Goal: Task Accomplishment & Management: Manage account settings

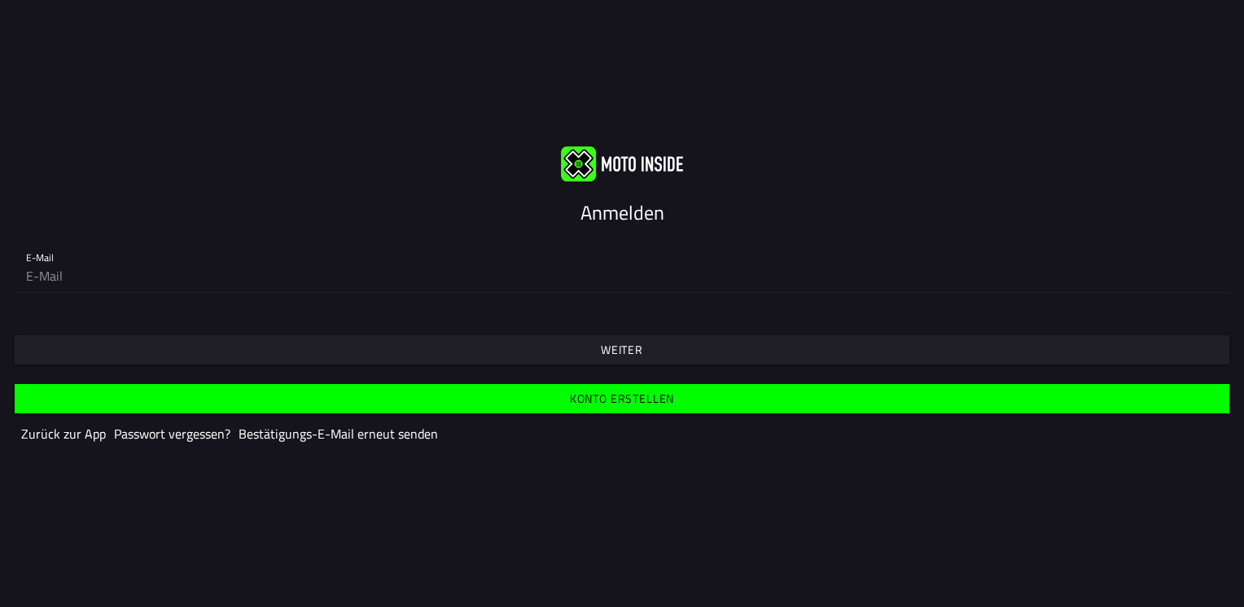
click at [667, 343] on span "Weiter" at bounding box center [621, 349] width 1189 height 29
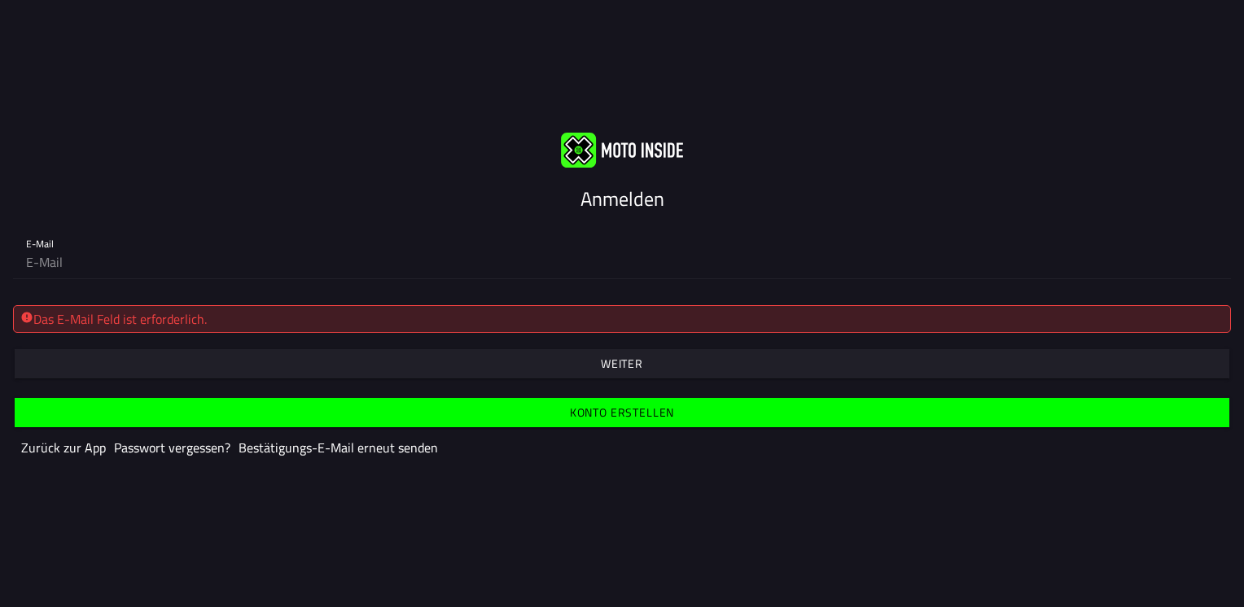
click at [295, 319] on div "Das E-Mail Feld ist erforderlich." at bounding box center [621, 319] width 1203 height 20
click at [344, 317] on div "Das E-Mail Feld ist erforderlich." at bounding box center [621, 319] width 1203 height 20
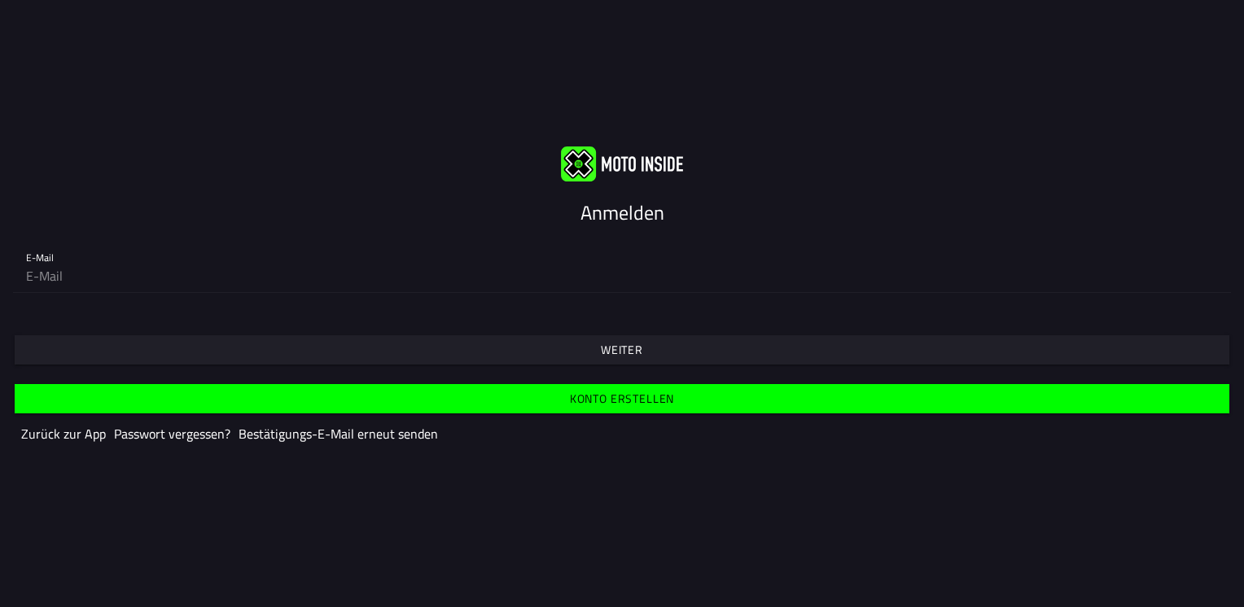
click at [39, 262] on input "email" at bounding box center [621, 276] width 1191 height 33
type input "[EMAIL_ADDRESS][DOMAIN_NAME]"
click at [643, 346] on ion-text "Weiter" at bounding box center [622, 349] width 42 height 11
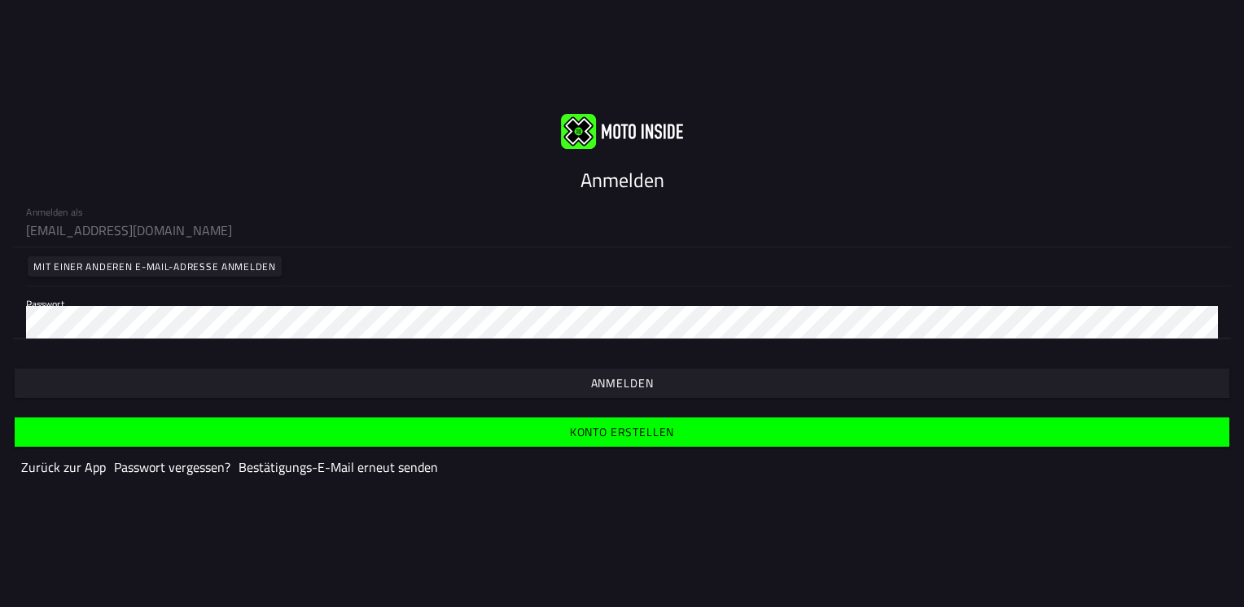
click at [0, 0] on slot "Anmelden" at bounding box center [0, 0] width 0 height 0
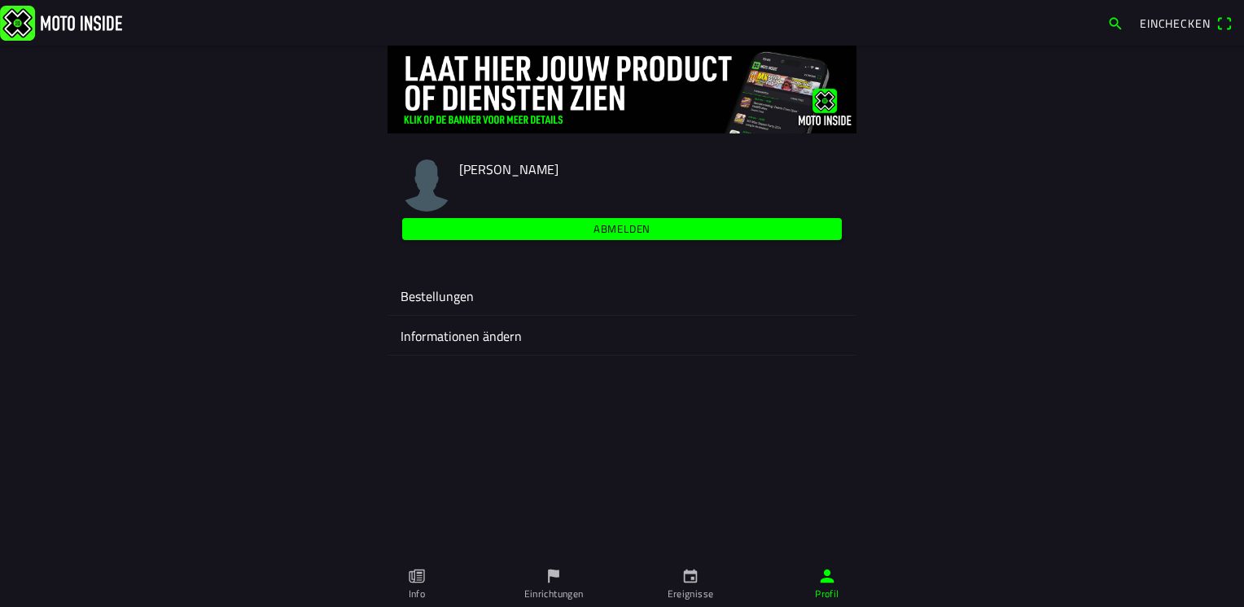
click at [1175, 21] on span "Einchecken" at bounding box center [1174, 23] width 70 height 17
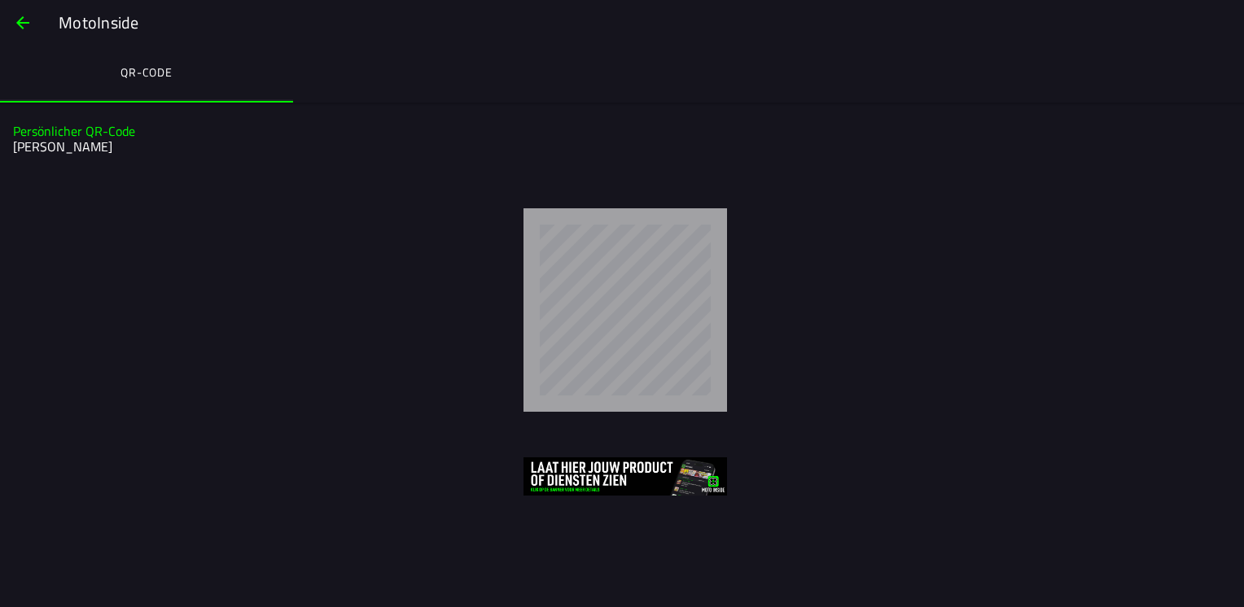
click at [15, 23] on span "button" at bounding box center [23, 22] width 20 height 39
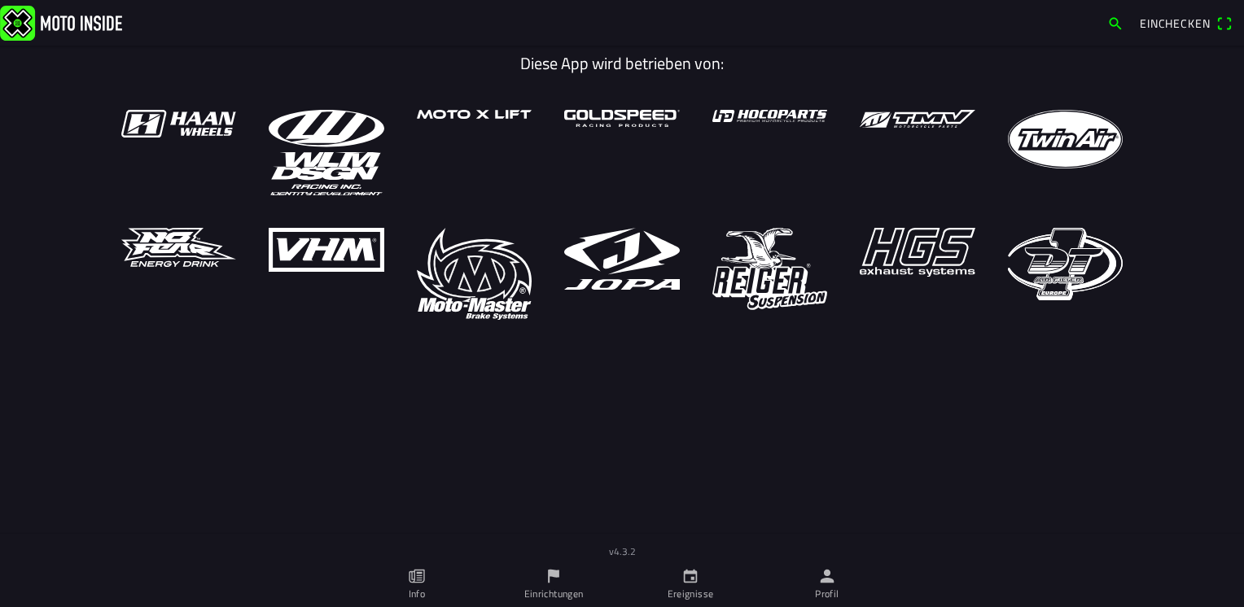
click at [674, 583] on link "Ereignisse" at bounding box center [690, 585] width 137 height 46
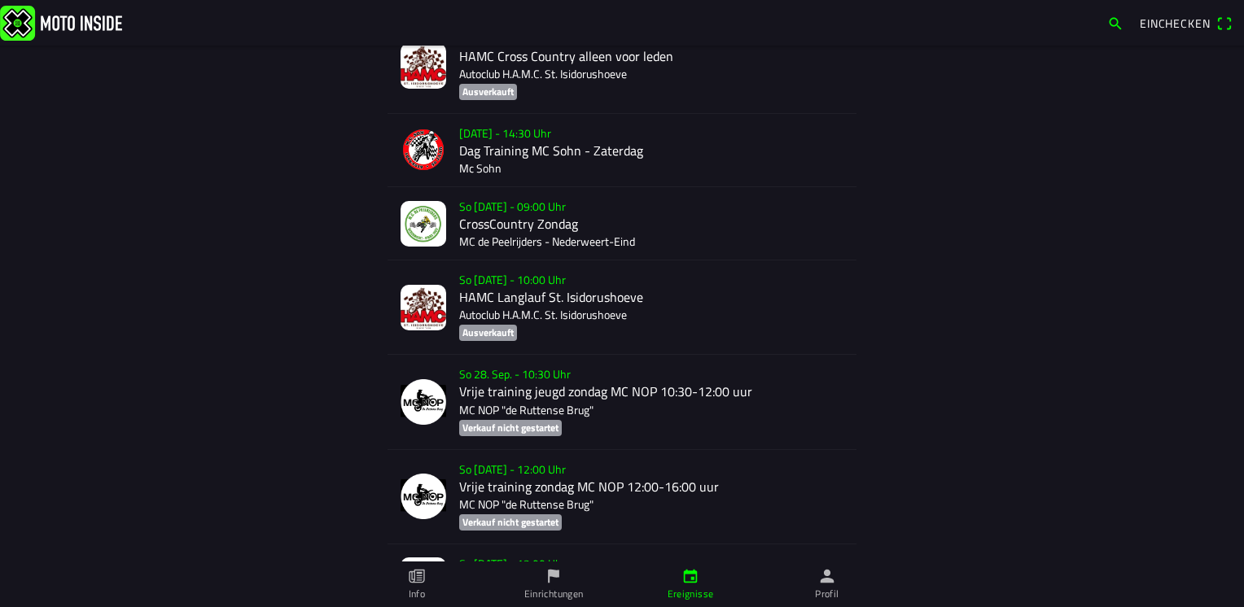
scroll to position [2987, 0]
